Goal: Check status: Check status

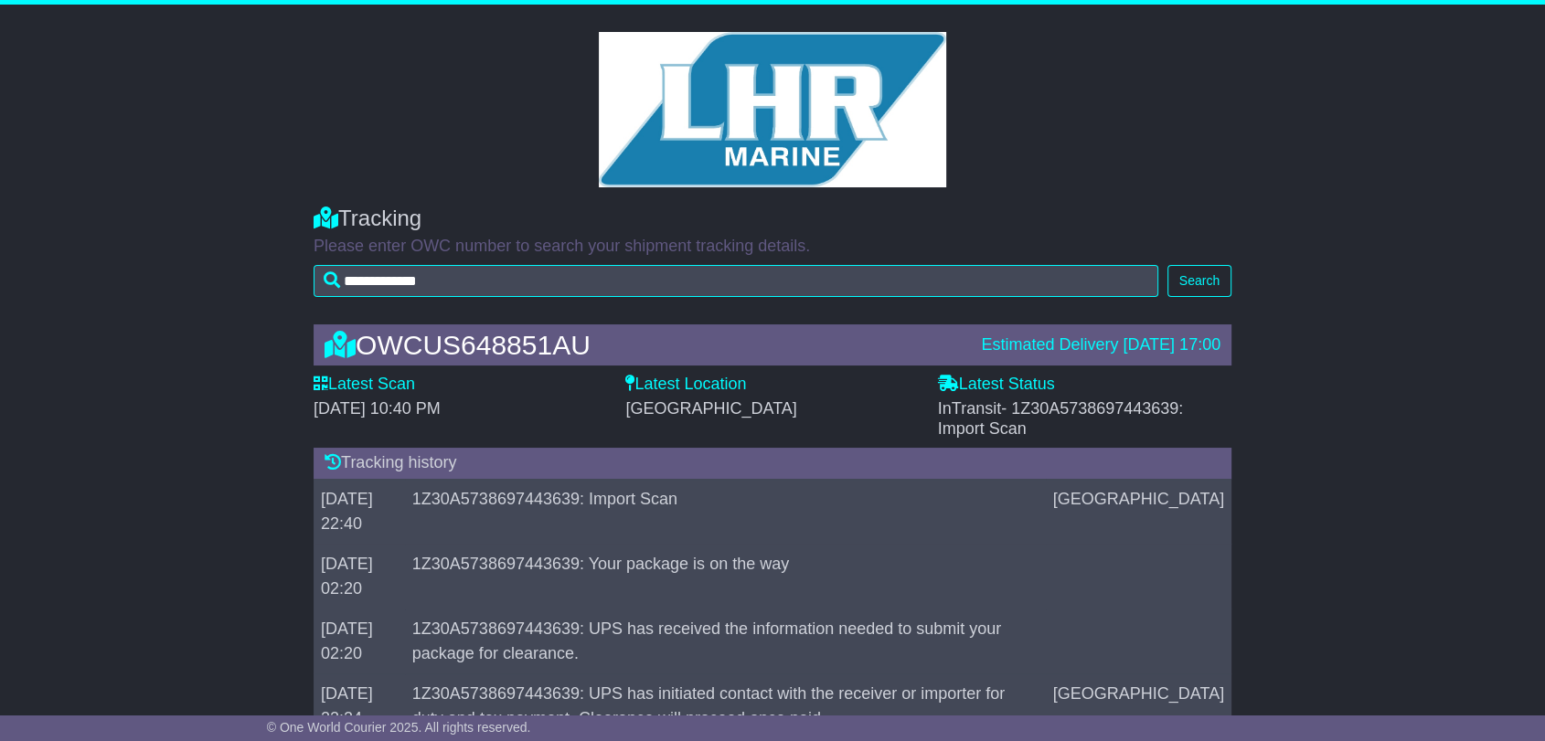
click at [1119, 410] on span "- 1Z30A5738697443639: Import Scan" at bounding box center [1061, 418] width 246 height 38
copy span "1Z30A5738697443639"
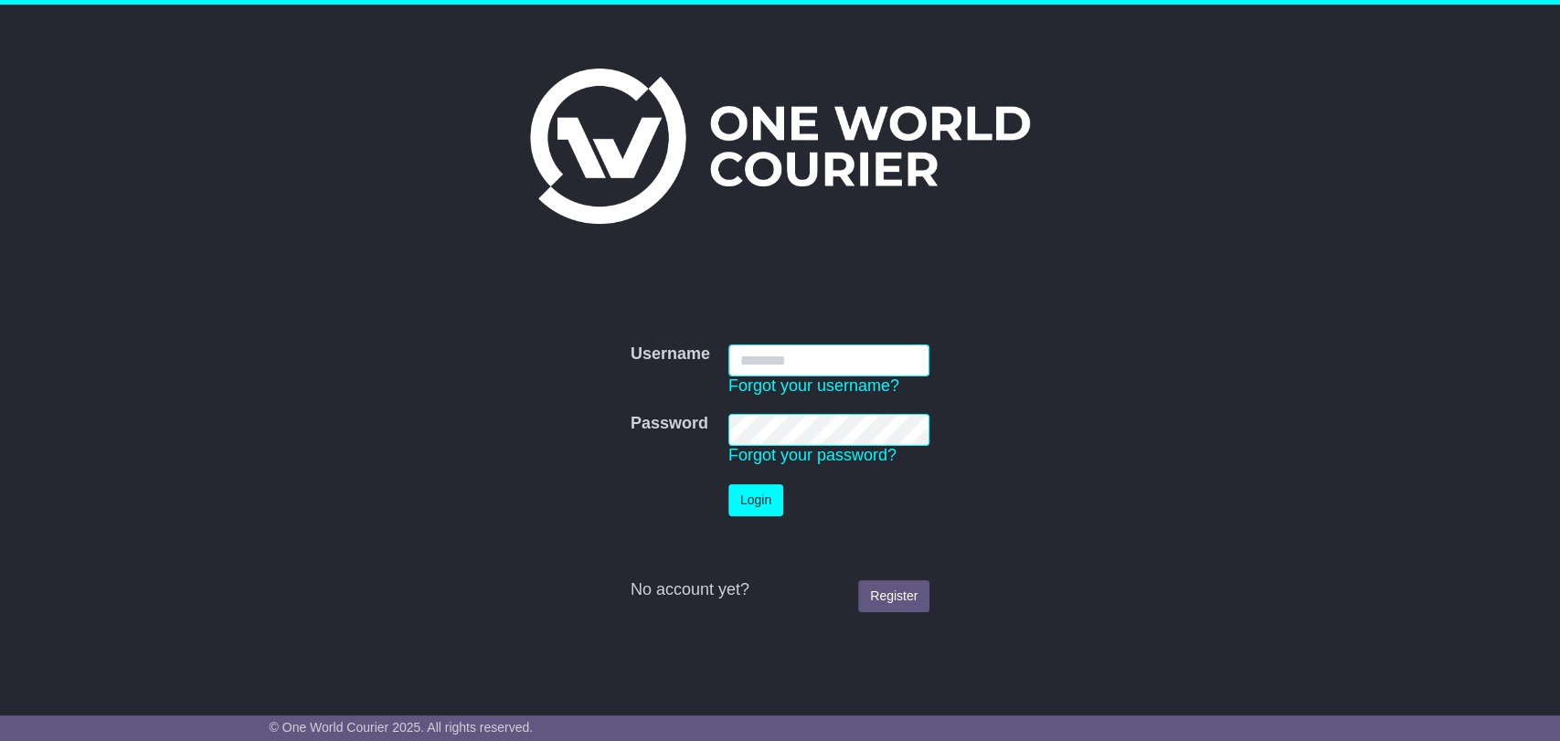
type input "**********"
drag, startPoint x: 758, startPoint y: 492, endPoint x: 757, endPoint y: 470, distance: 22.0
click at [758, 493] on button "Login" at bounding box center [756, 500] width 55 height 32
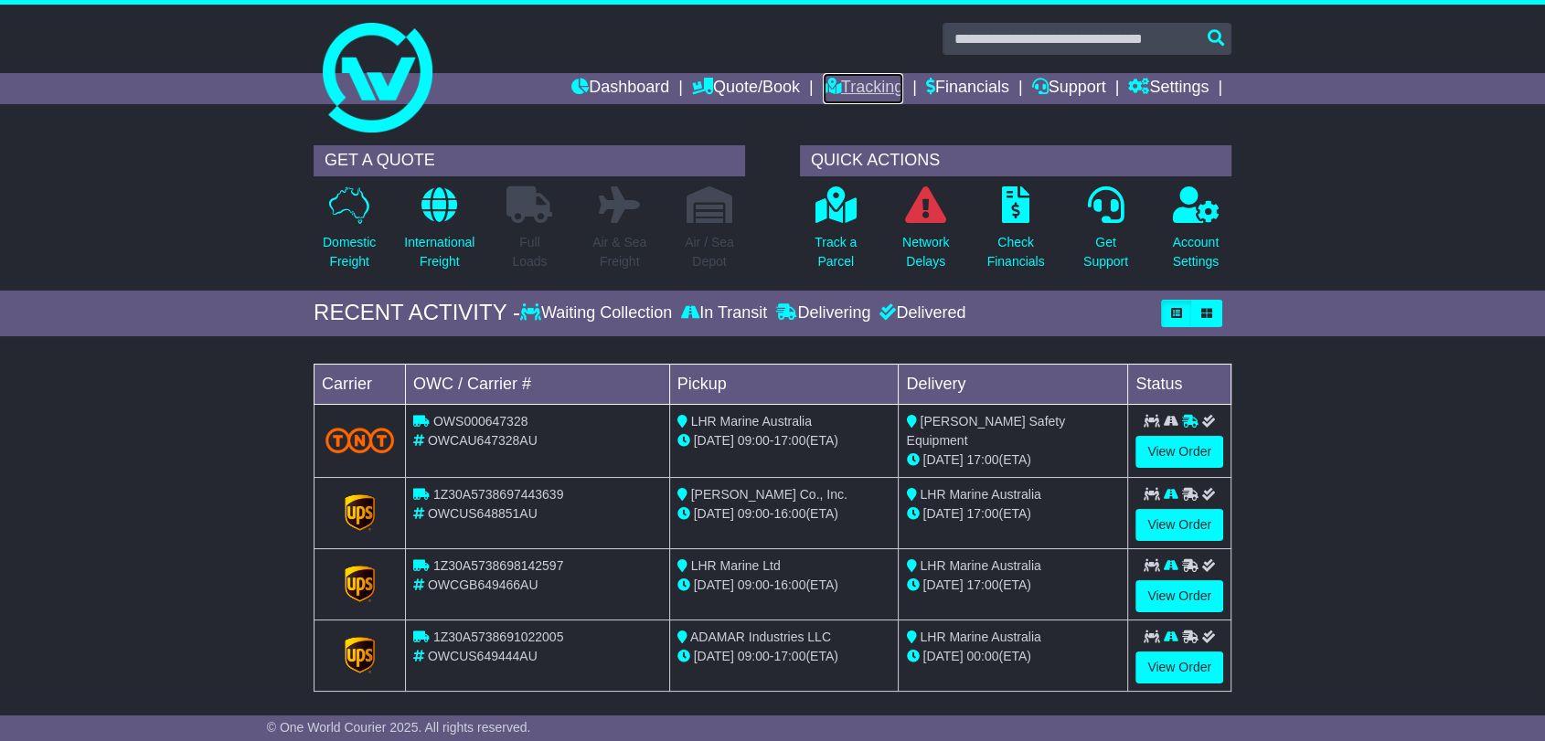
click at [836, 87] on link "Tracking" at bounding box center [863, 88] width 80 height 31
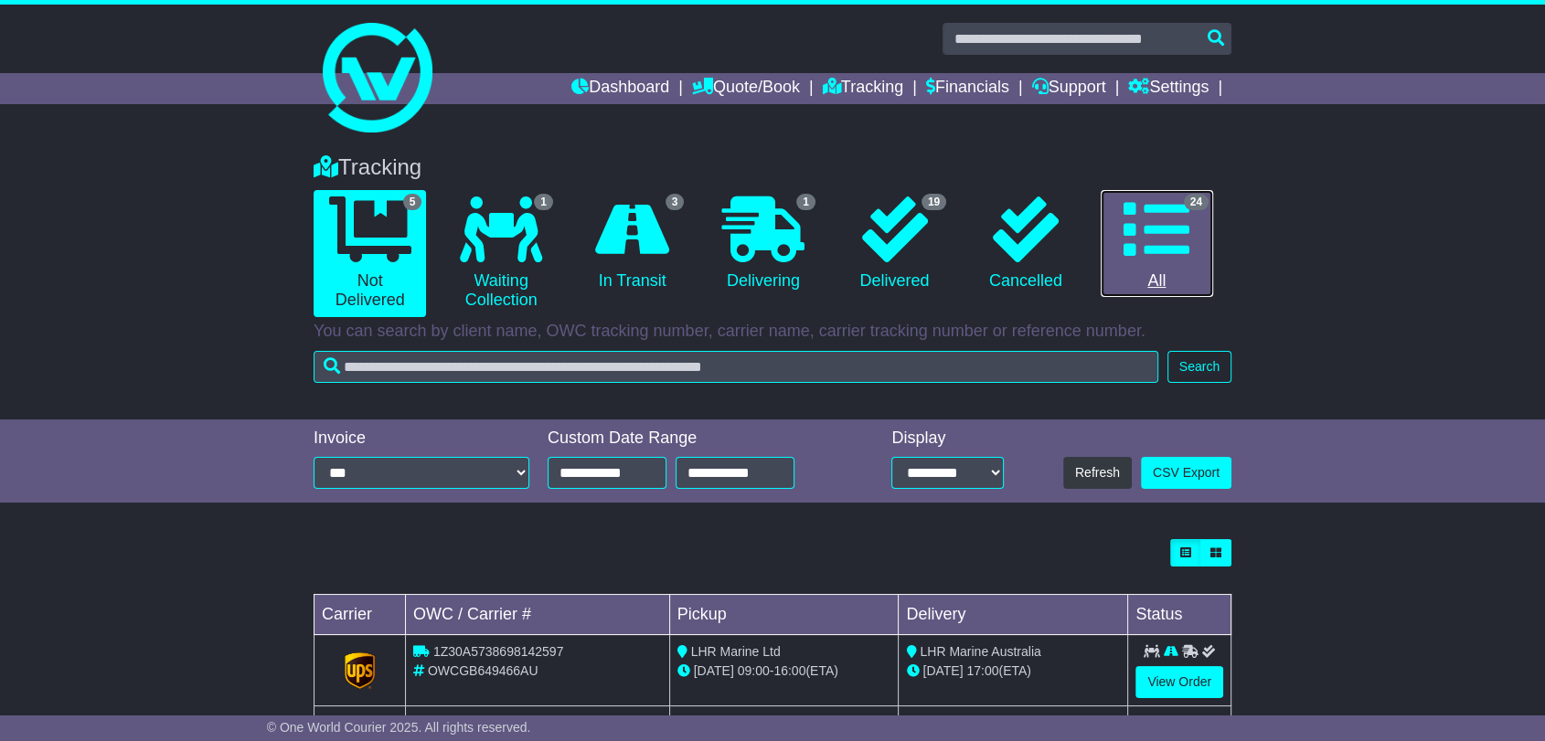
click at [1172, 278] on link "24 All" at bounding box center [1157, 244] width 112 height 108
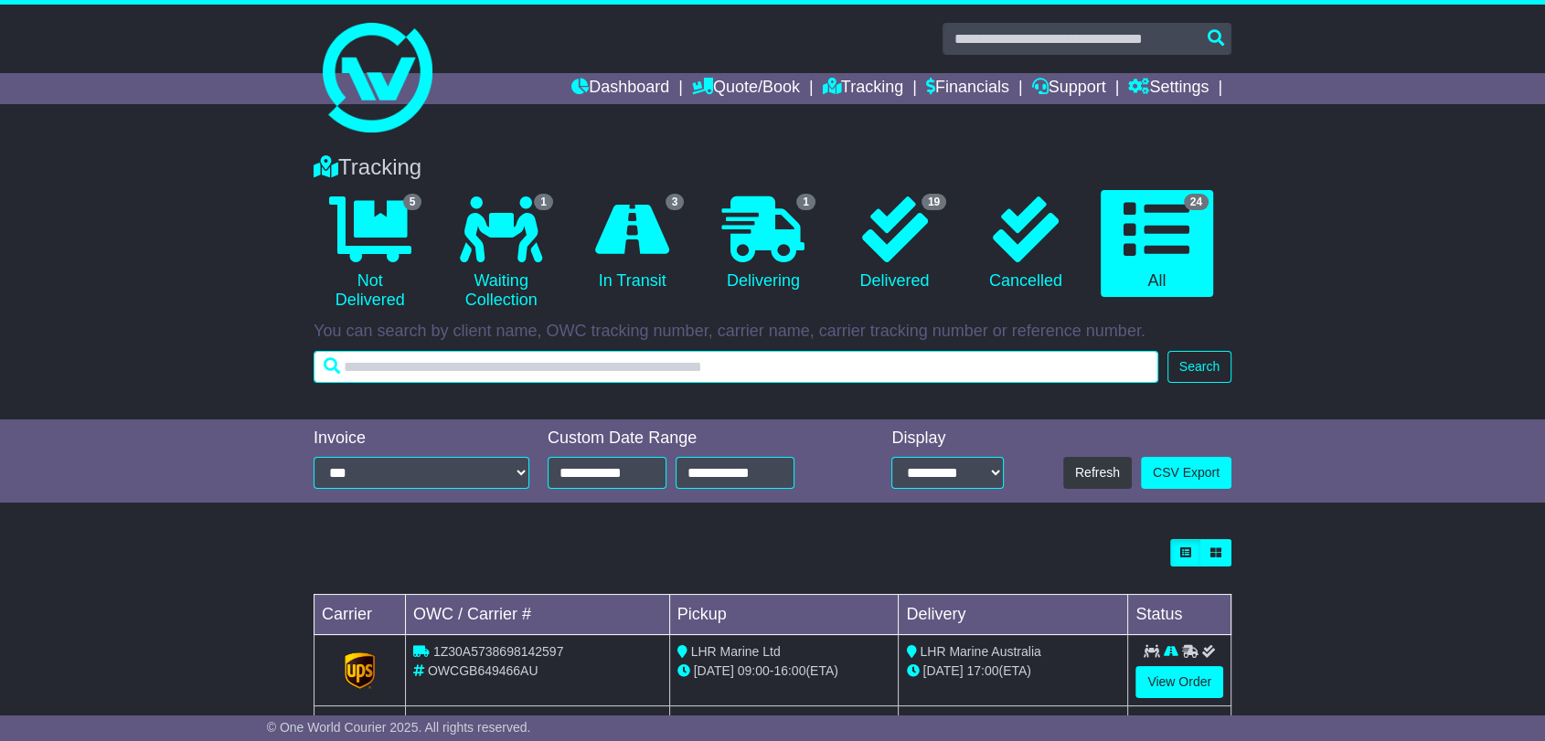
click at [732, 356] on input "text" at bounding box center [736, 367] width 845 height 32
type input "******"
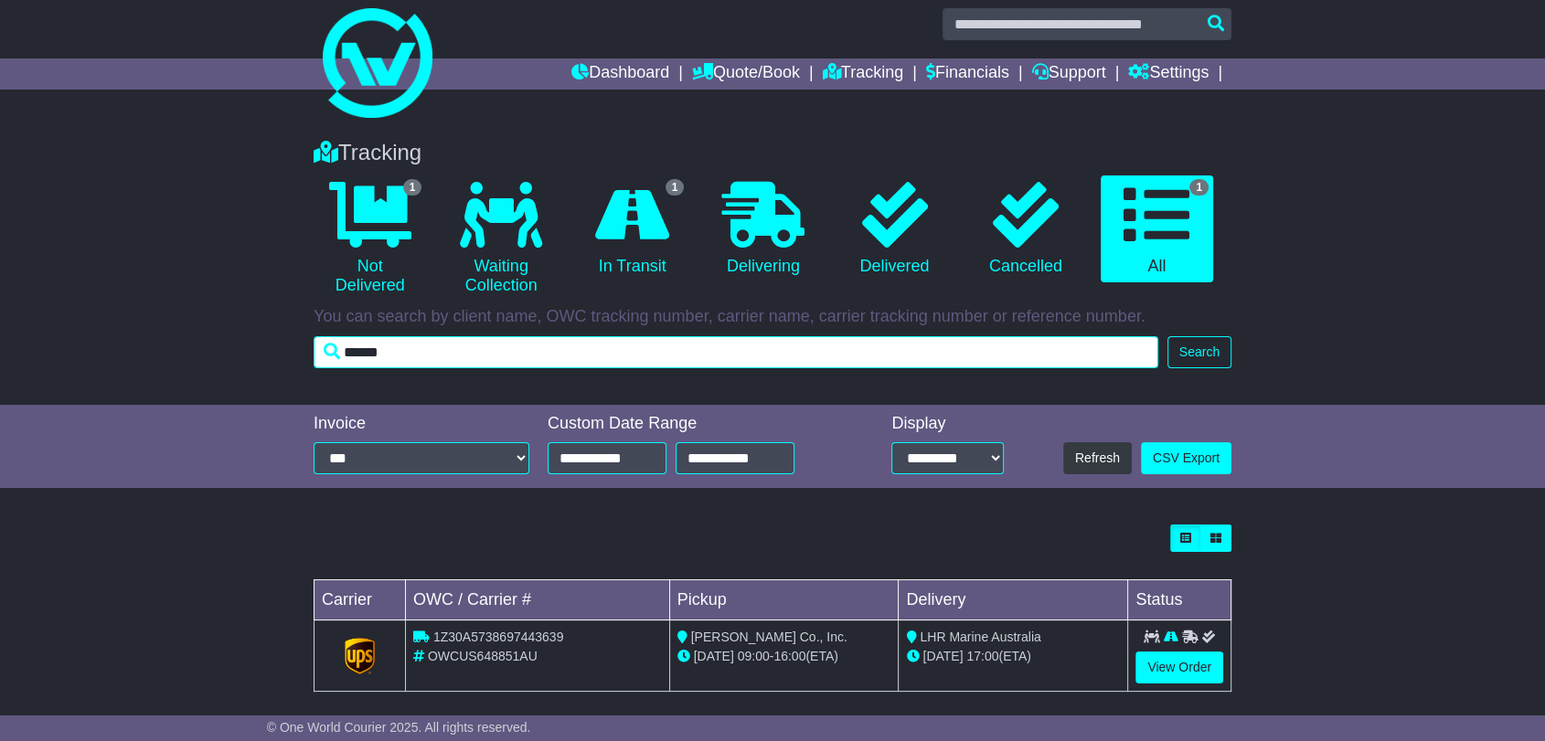
scroll to position [29, 0]
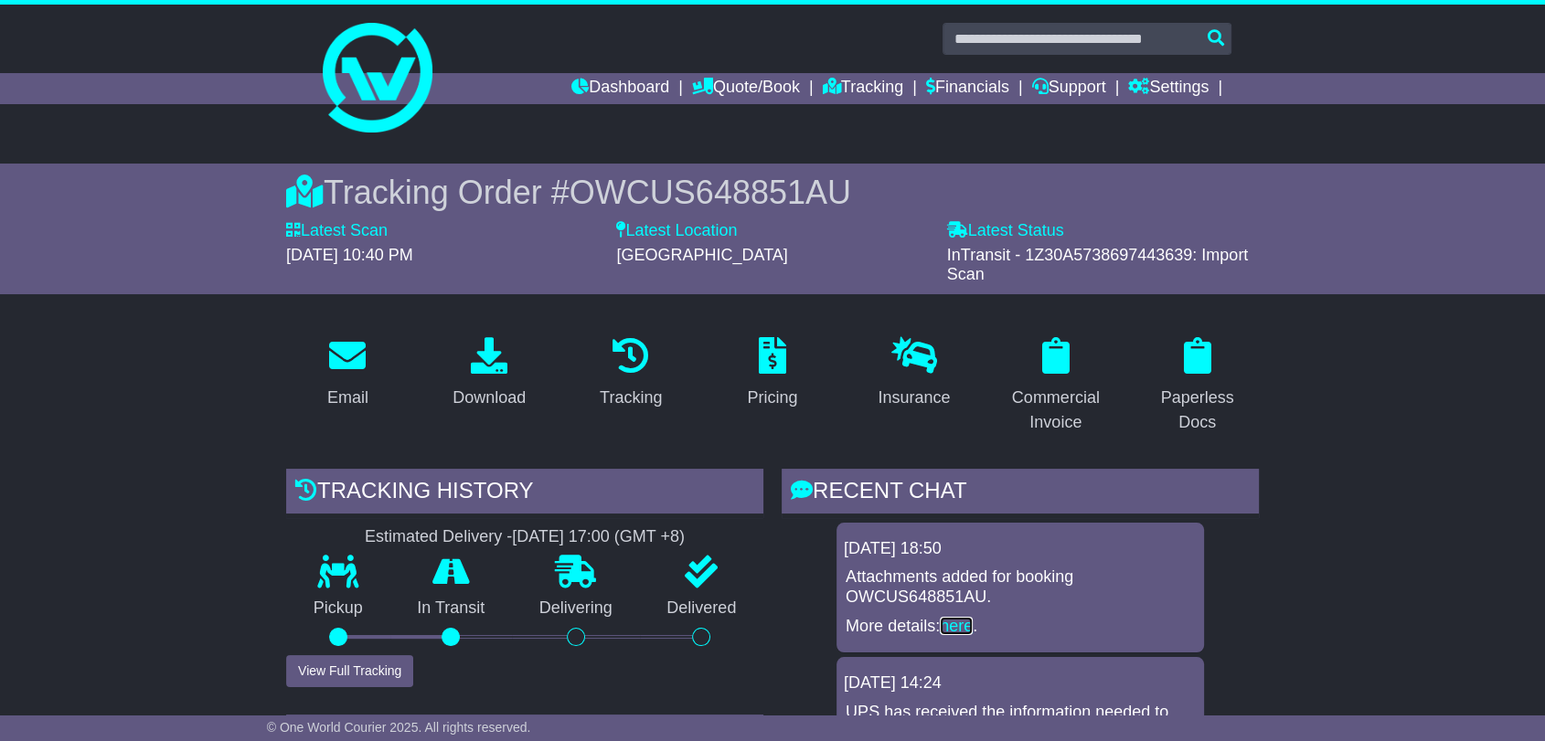
click at [965, 623] on link "here" at bounding box center [956, 626] width 33 height 18
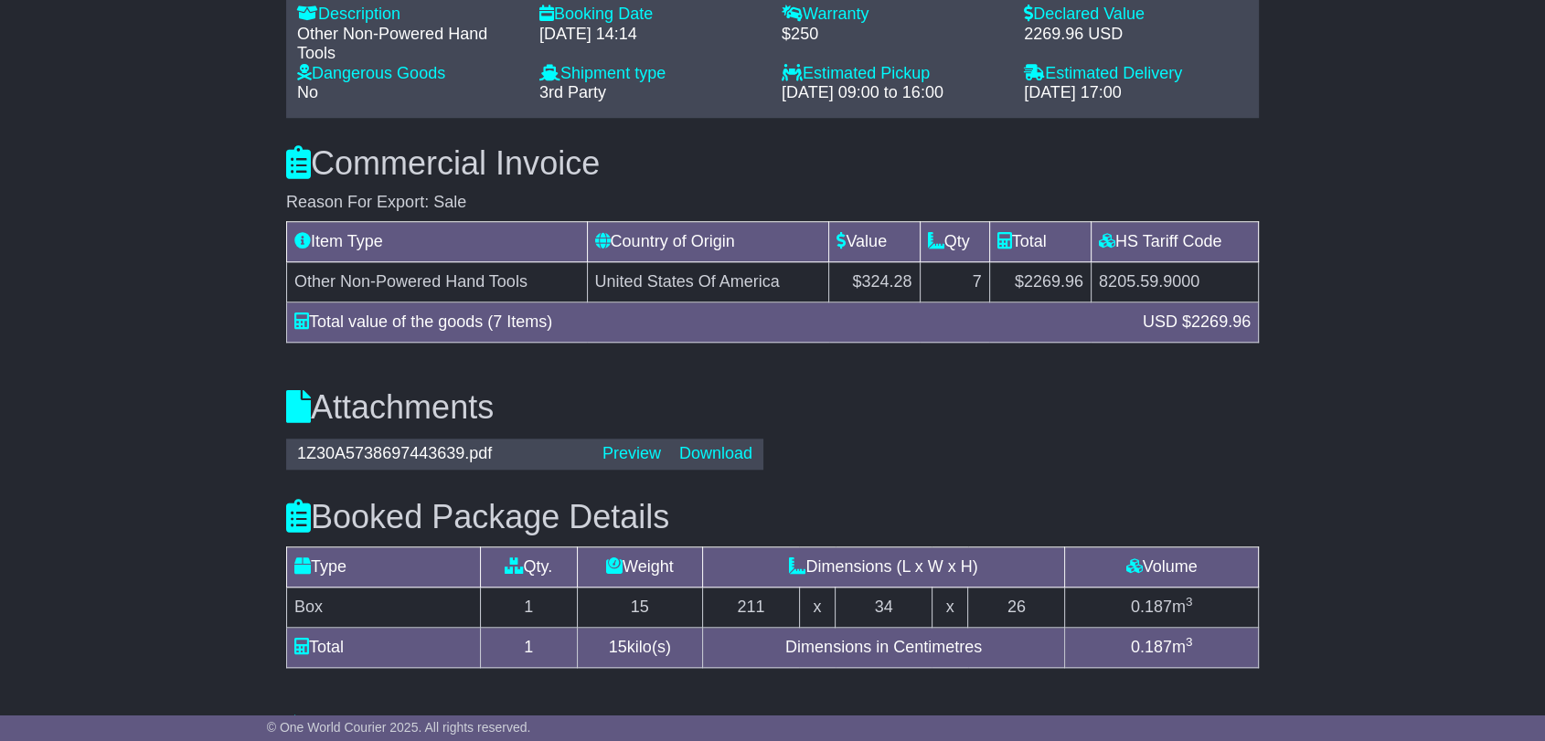
scroll to position [1523, 0]
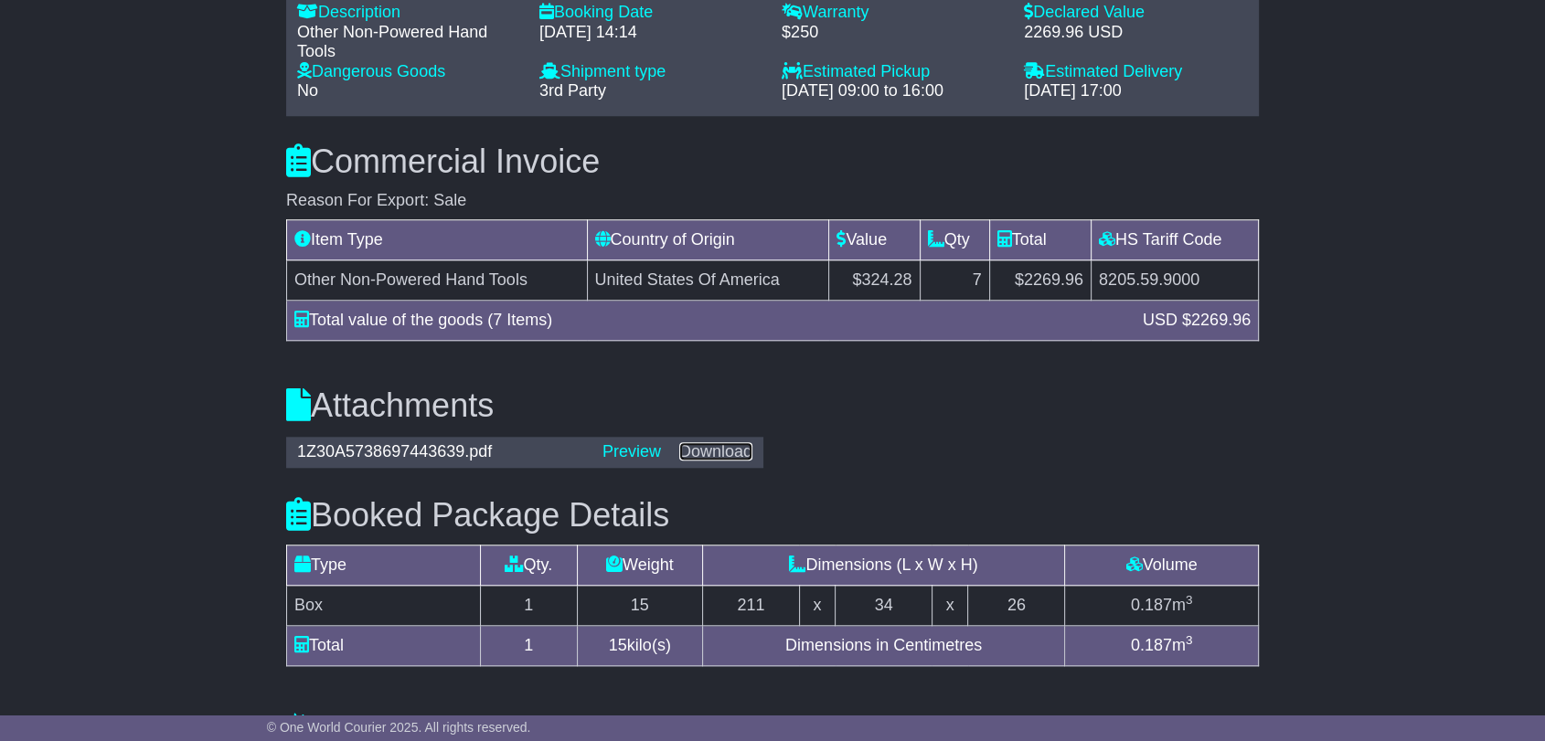
click at [713, 446] on link "Download" at bounding box center [715, 451] width 73 height 18
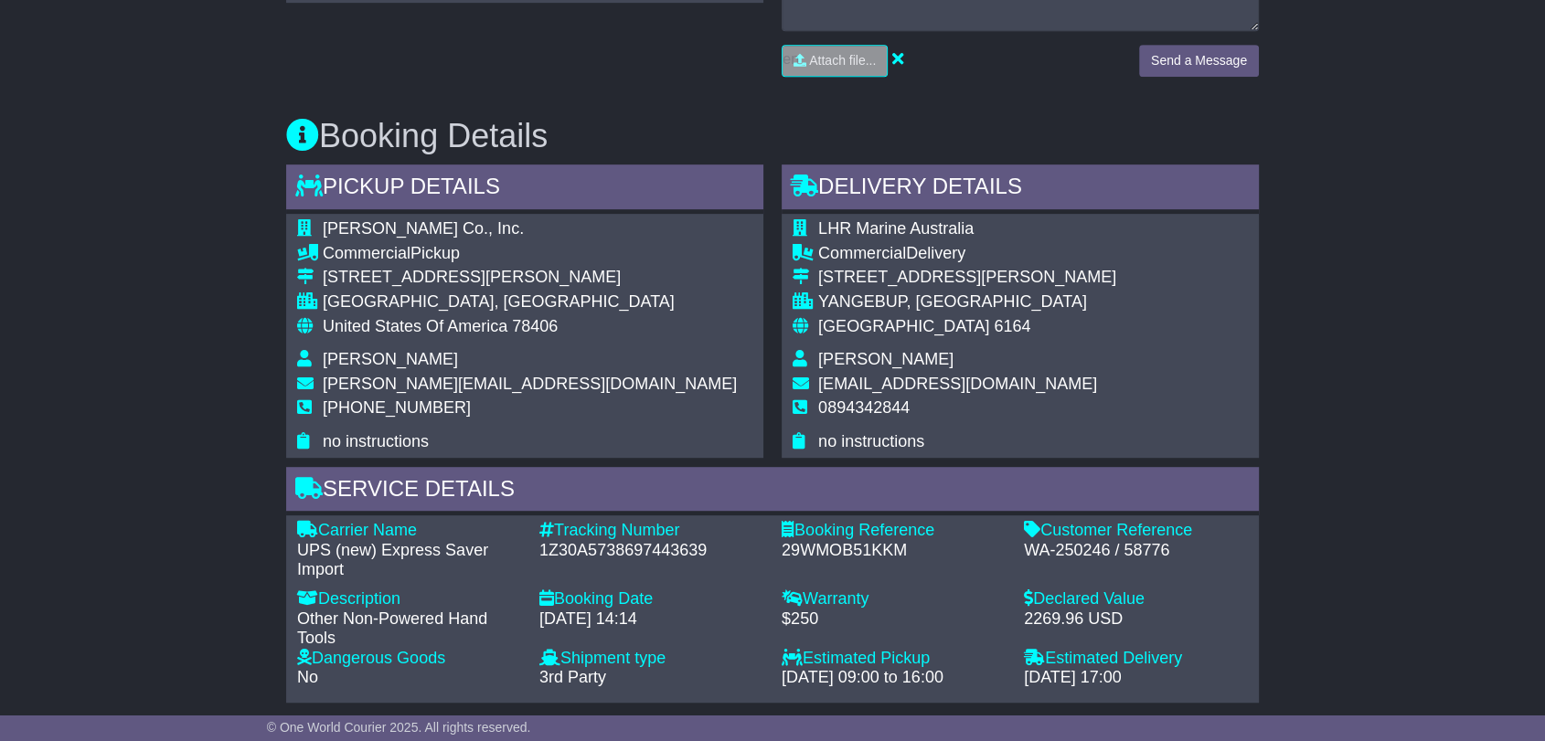
scroll to position [609, 0]
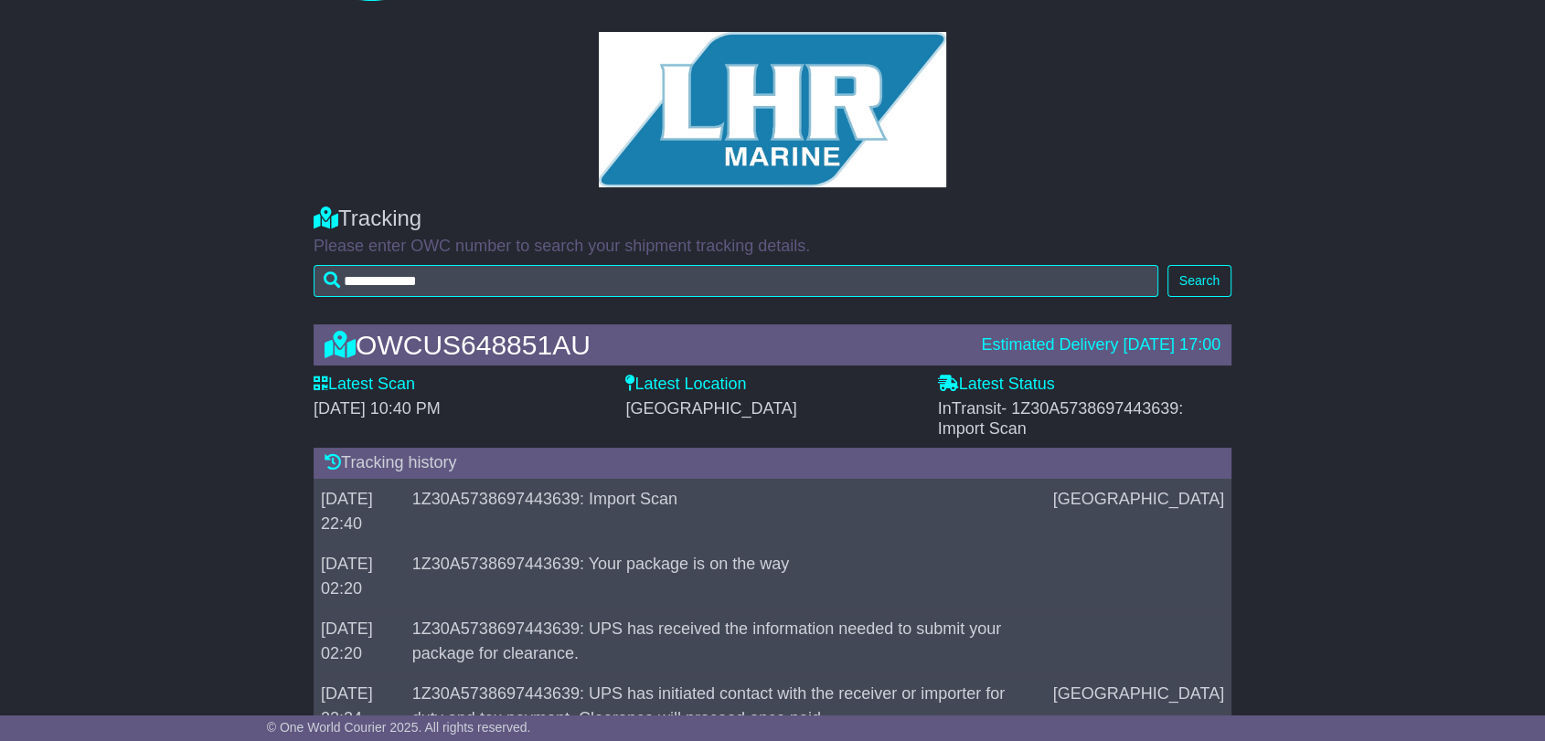
scroll to position [132, 0]
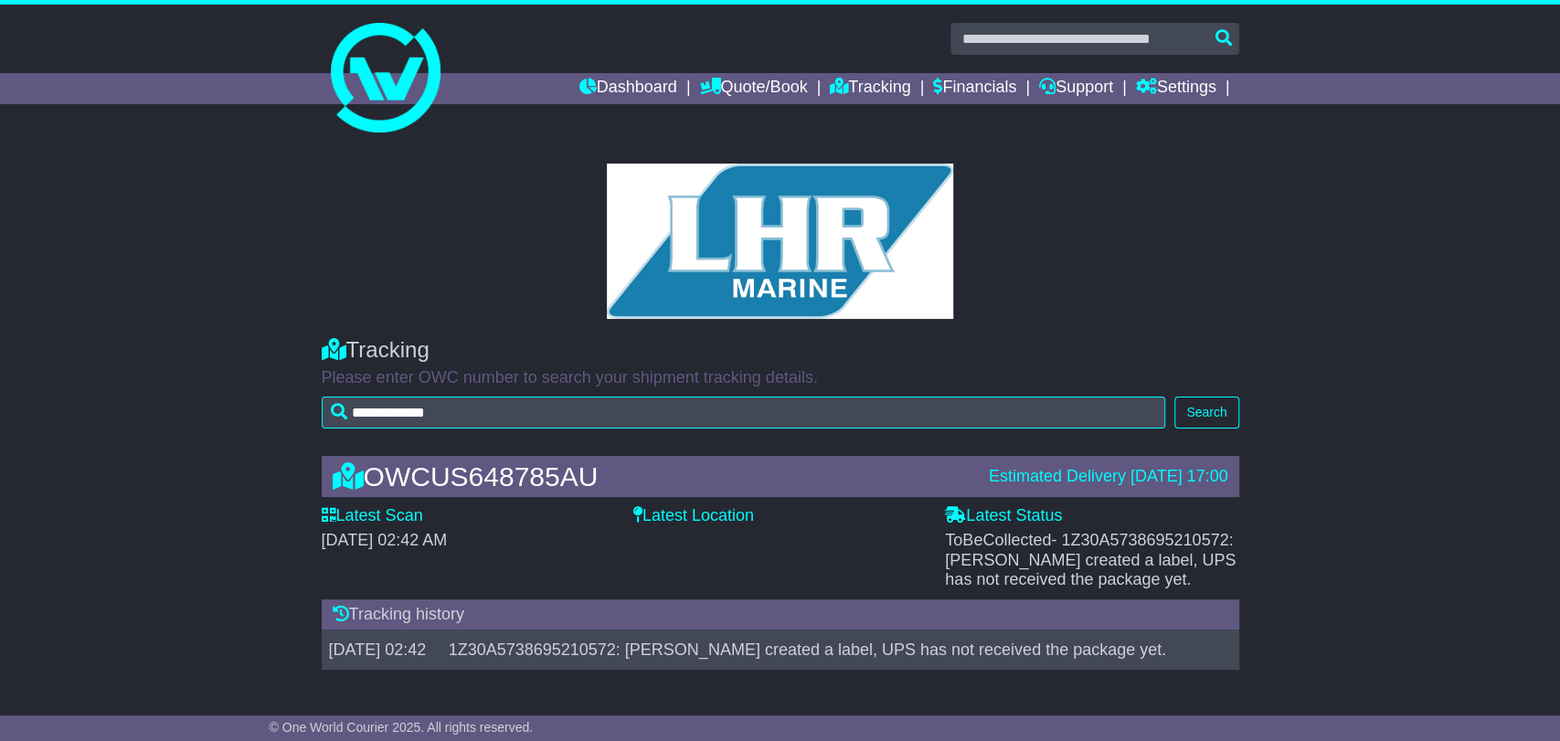
click at [1144, 533] on span "- 1Z30A5738695210572: Shipper created a label, UPS has not received the package…" at bounding box center [1090, 560] width 291 height 58
copy span "1Z30A5738695210572"
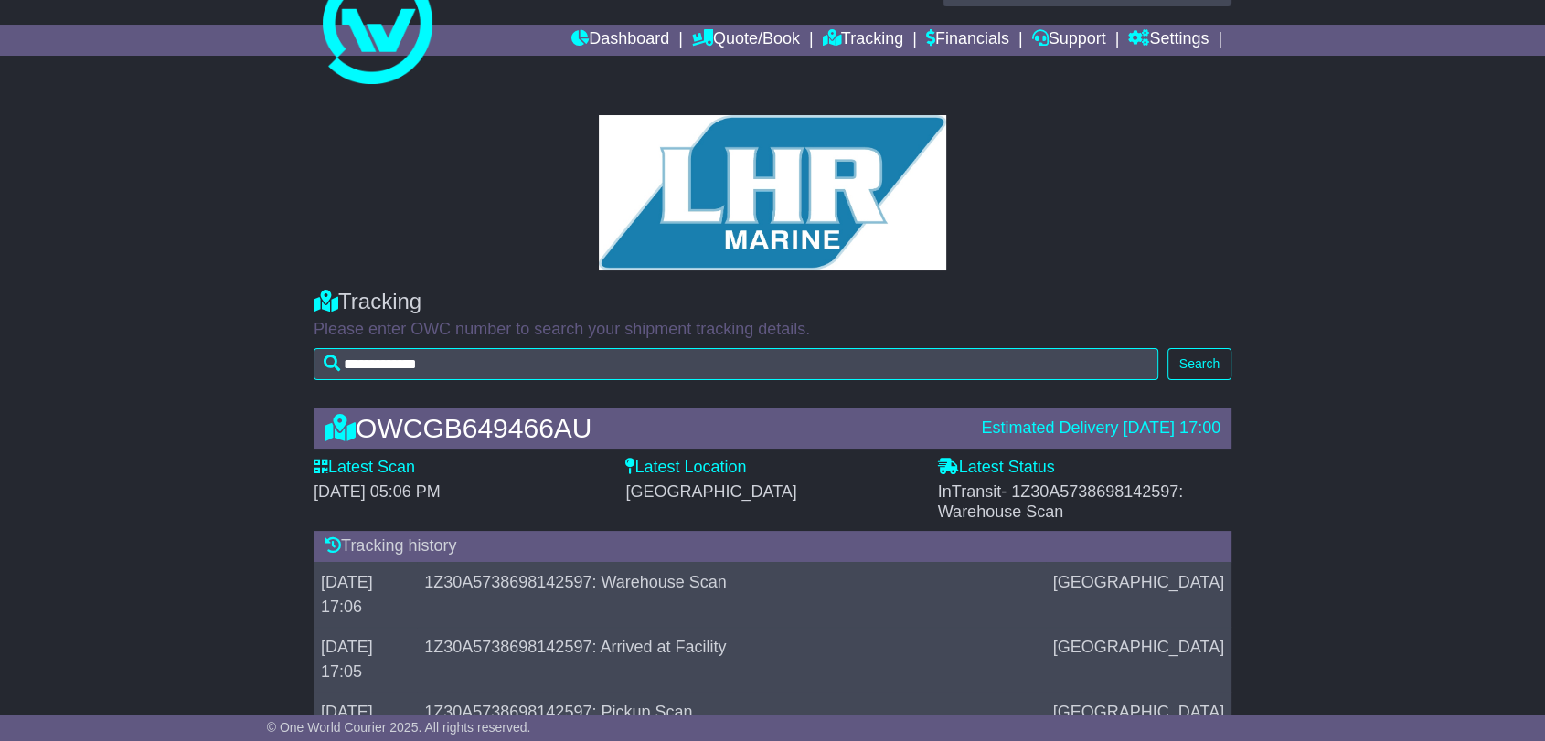
scroll to position [94, 0]
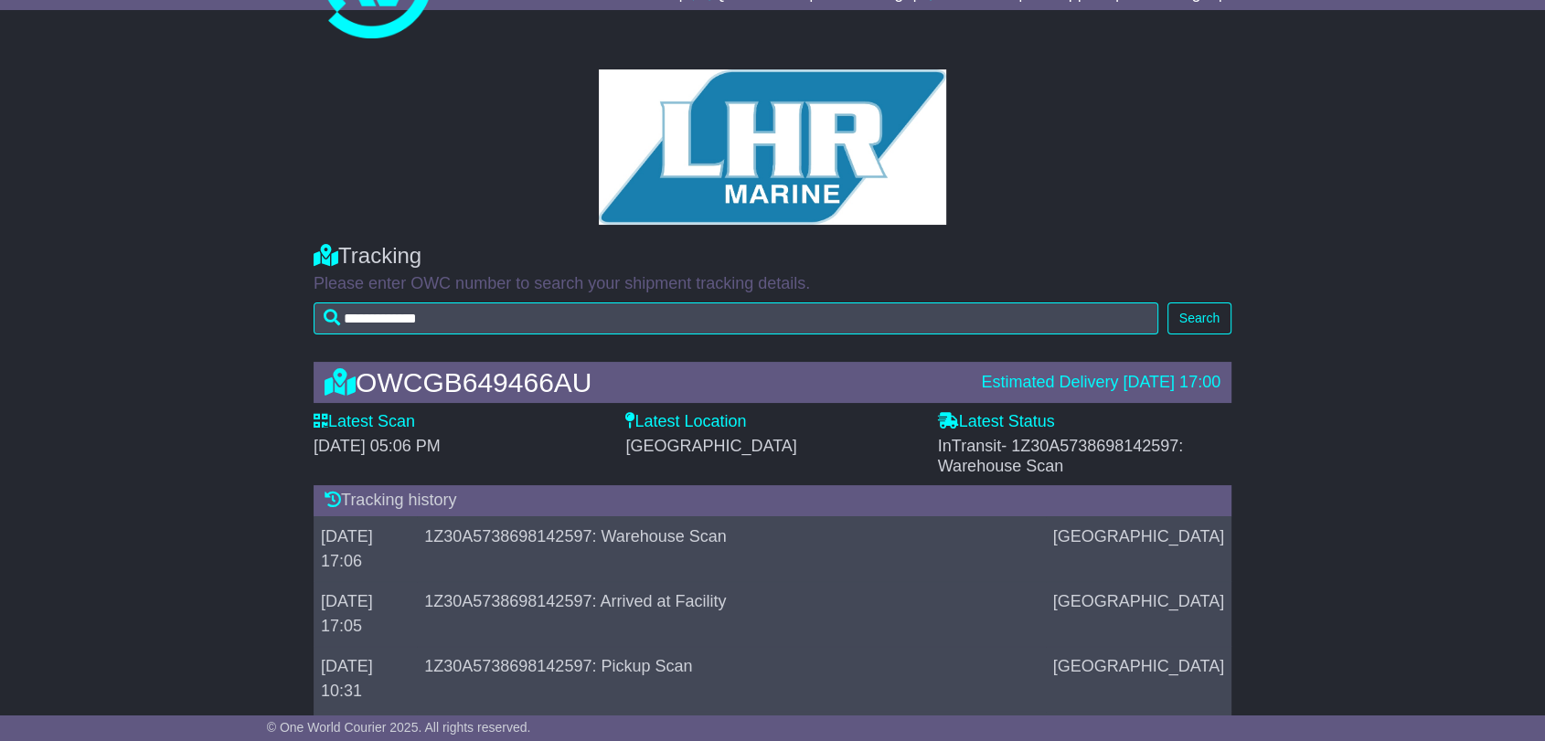
click at [1086, 449] on span "- 1Z30A5738698142597: Warehouse Scan" at bounding box center [1061, 456] width 246 height 38
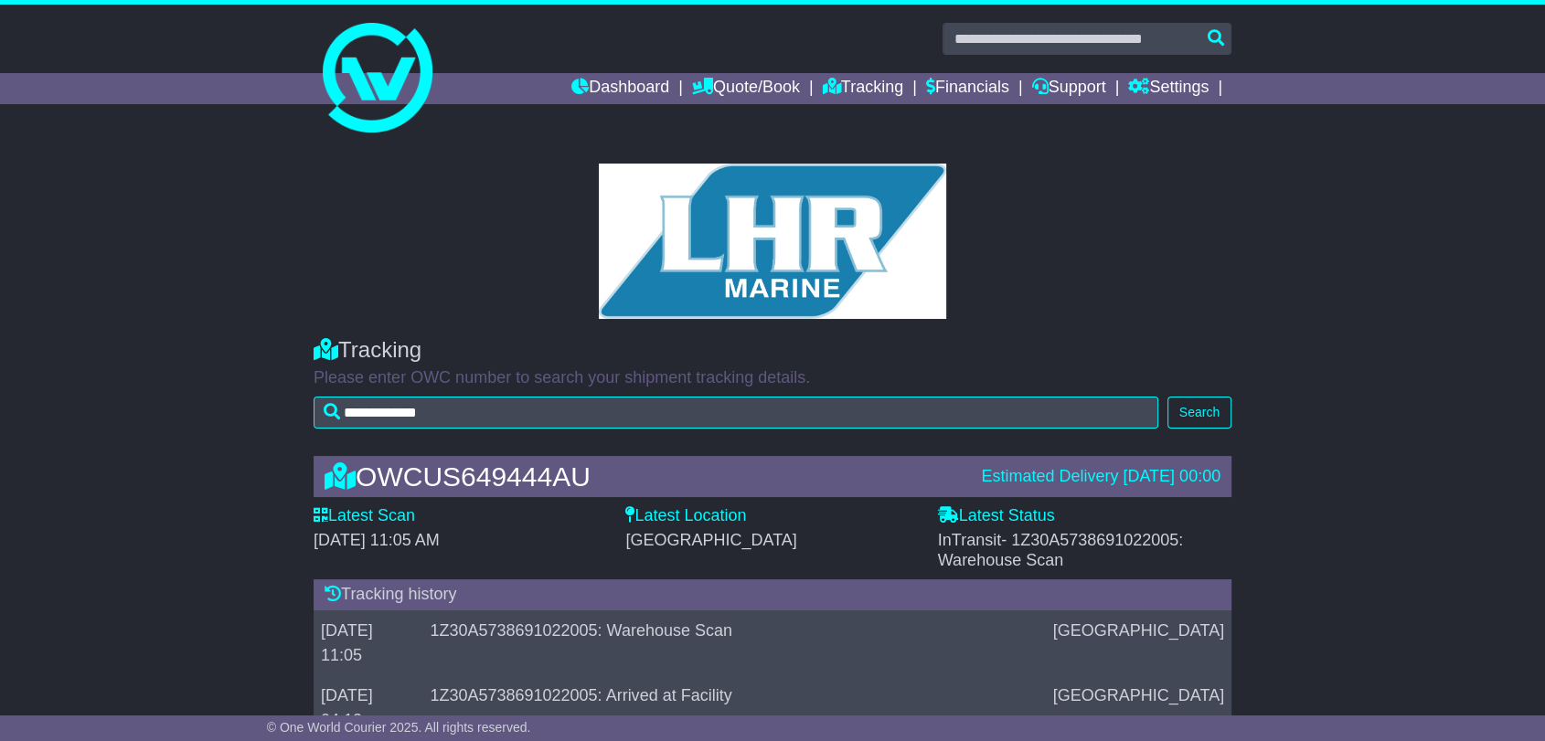
scroll to position [133, 0]
